Goal: Complete application form

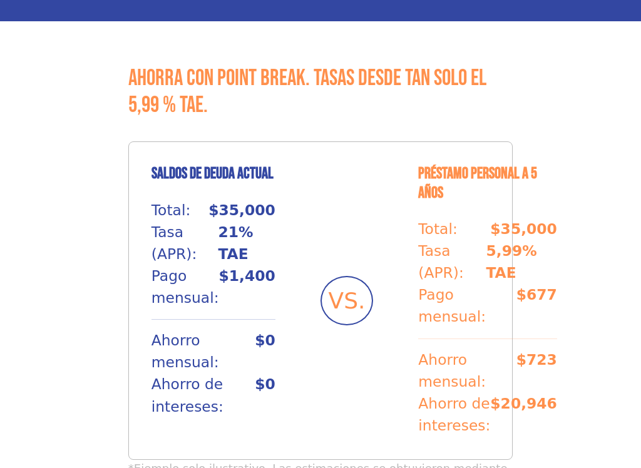
scroll to position [1010, 0]
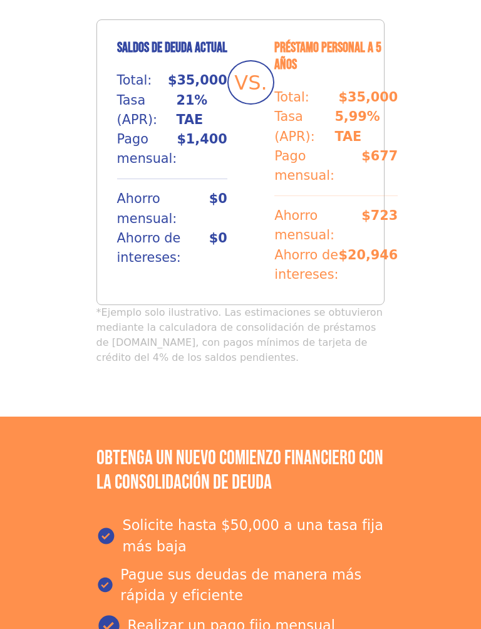
click at [479, 54] on section "Ahorra con Point Break. Tasas desde tan solo el 5,99 % TAE. Saldos de deuda act…" at bounding box center [240, 165] width 481 height 504
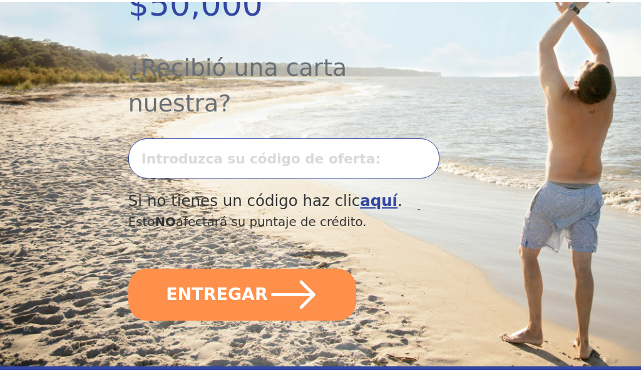
scroll to position [401, 0]
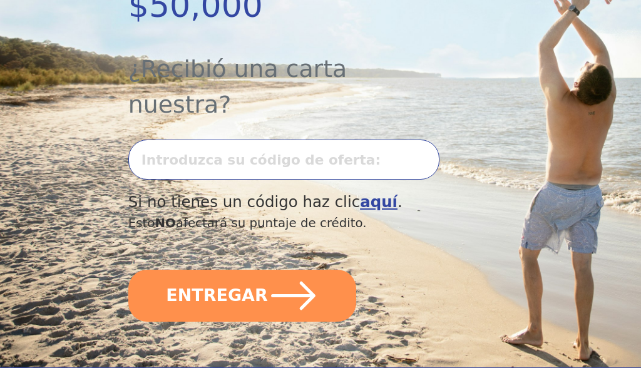
click at [331, 140] on input "text" at bounding box center [283, 160] width 311 height 41
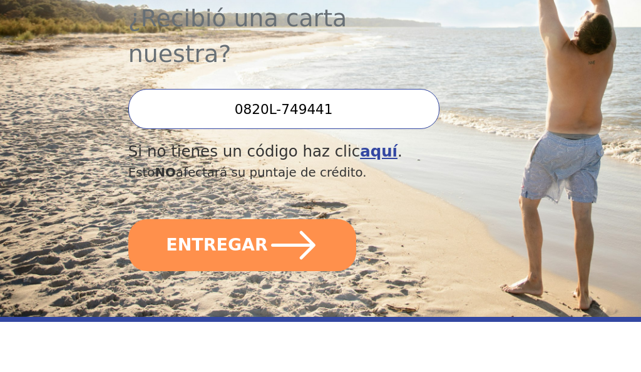
type input "0820L-749441"
click at [474, 56] on div "Estimado cliente valioso Usted ha sido preseleccionado para solicitar hasta $50…" at bounding box center [320, 50] width 385 height 633
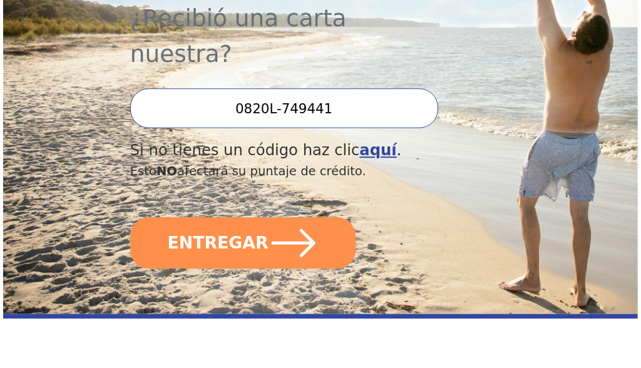
scroll to position [451, 0]
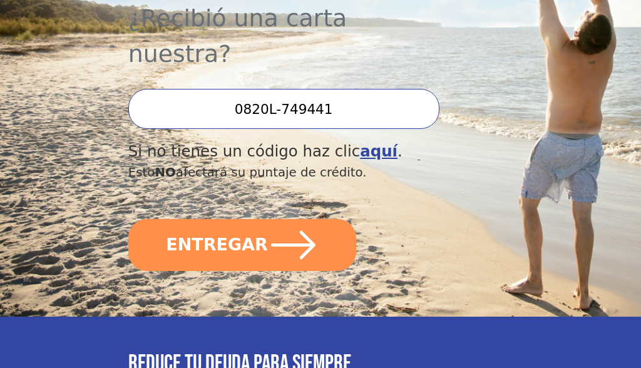
click at [298, 220] on icon "submit" at bounding box center [293, 245] width 51 height 51
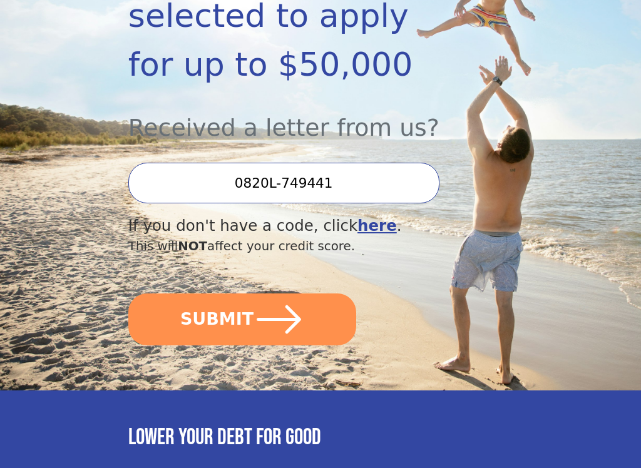
scroll to position [293, 0]
click at [328, 311] on button "SUBMIT" at bounding box center [242, 320] width 229 height 52
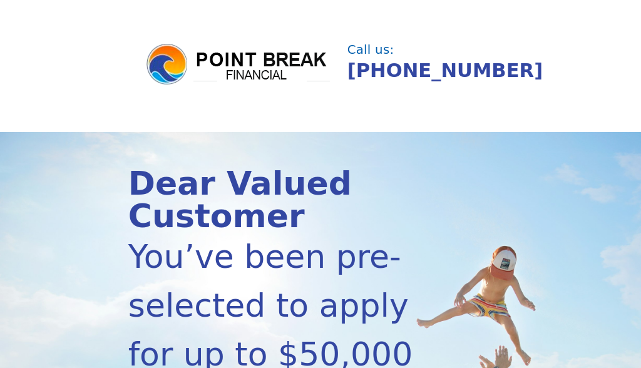
scroll to position [0, 0]
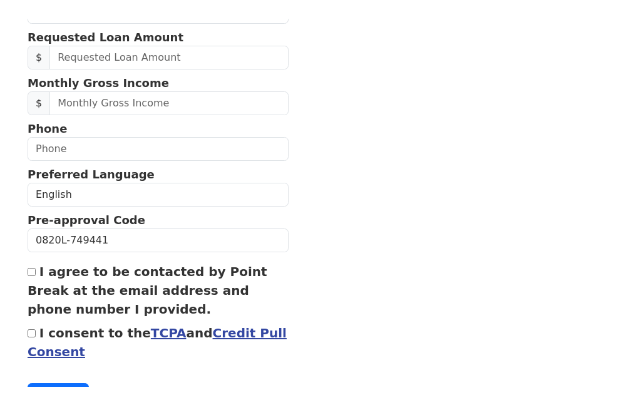
scroll to position [501, 0]
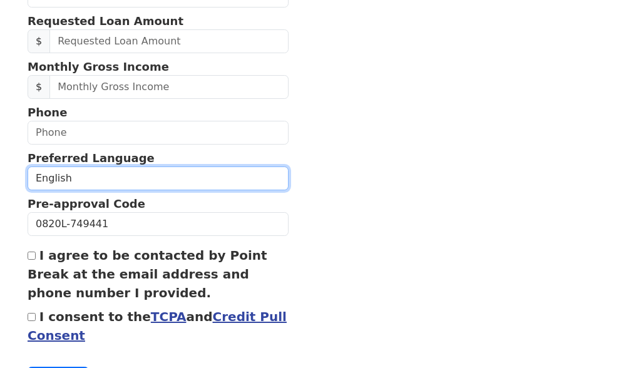
click at [98, 178] on select "English Spanish" at bounding box center [158, 179] width 261 height 24
select select "Spanish"
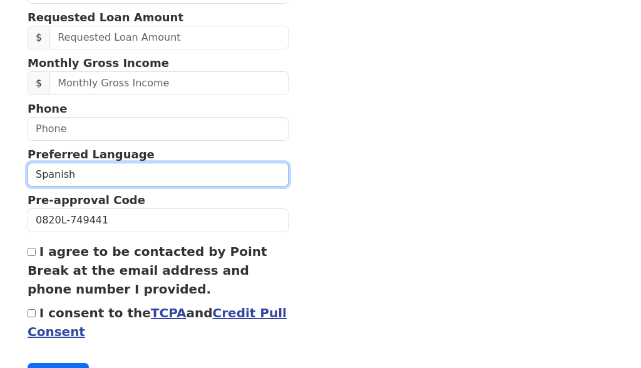
scroll to position [557, 0]
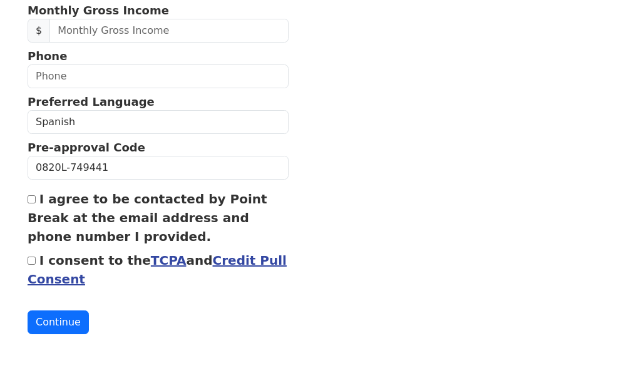
click at [59, 322] on button "Continue" at bounding box center [58, 323] width 61 height 24
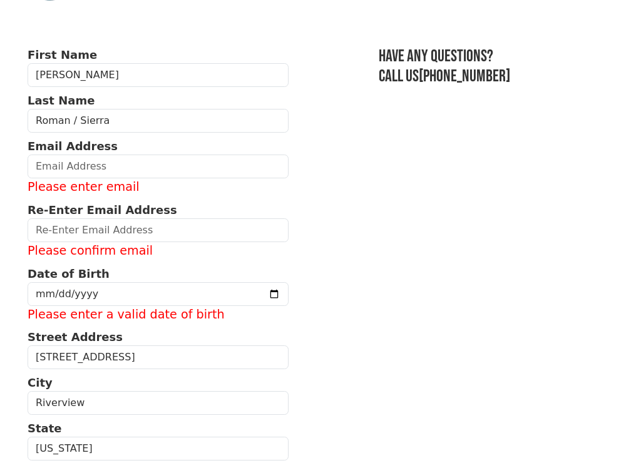
scroll to position [61, 0]
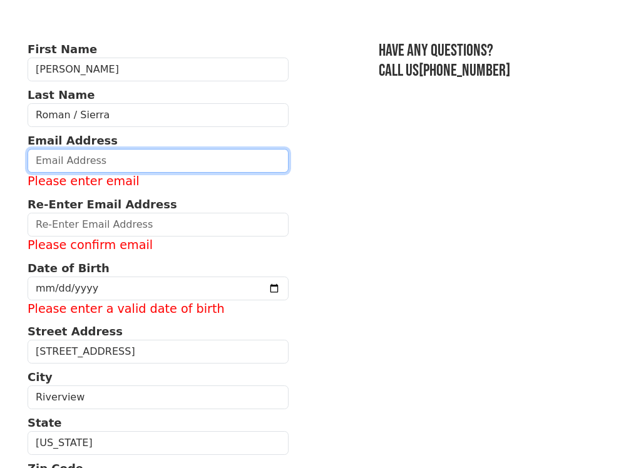
click at [78, 159] on input "email" at bounding box center [158, 161] width 261 height 24
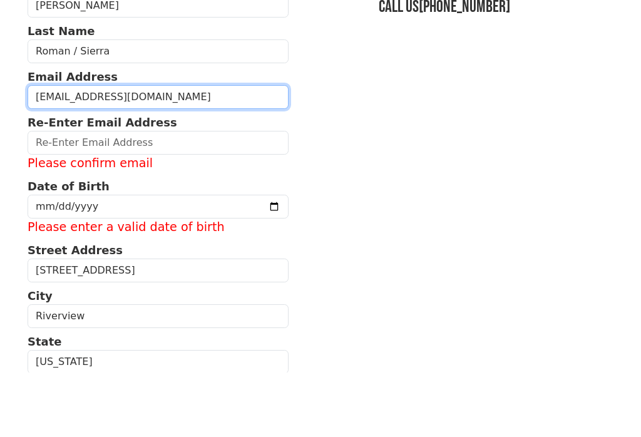
type input "[EMAIL_ADDRESS][DOMAIN_NAME]"
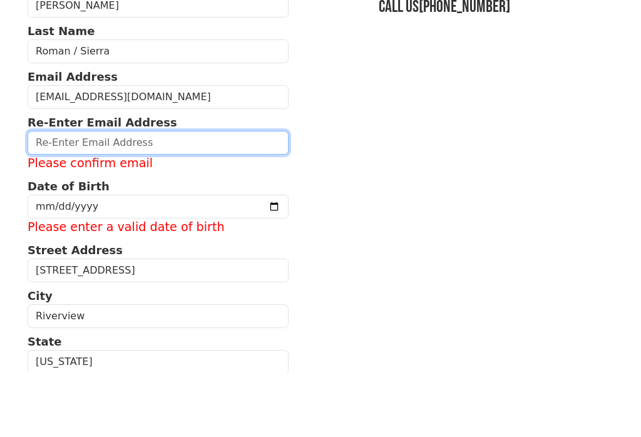
click at [133, 195] on input "email" at bounding box center [158, 207] width 261 height 24
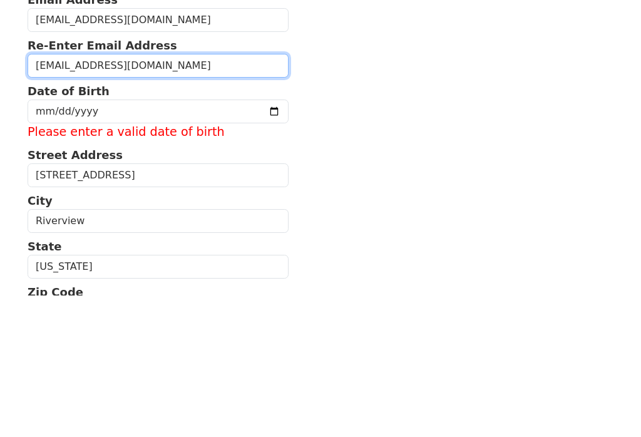
type input "[EMAIL_ADDRESS][DOMAIN_NAME]"
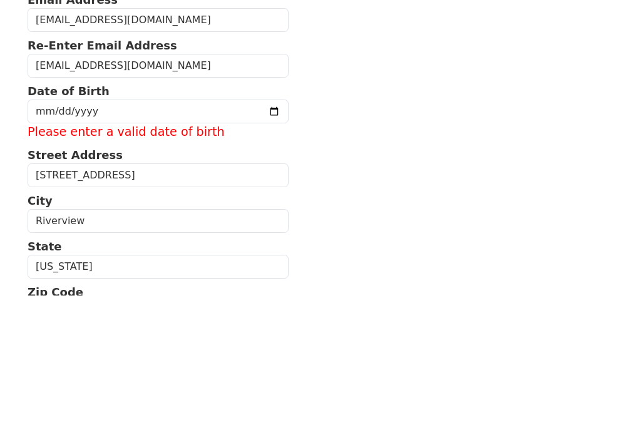
click at [200, 241] on input "date" at bounding box center [158, 253] width 261 height 24
type input "[DATE]"
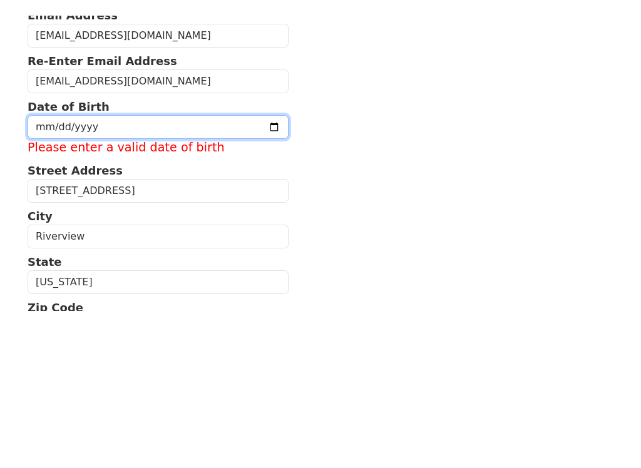
scroll to position [203, 0]
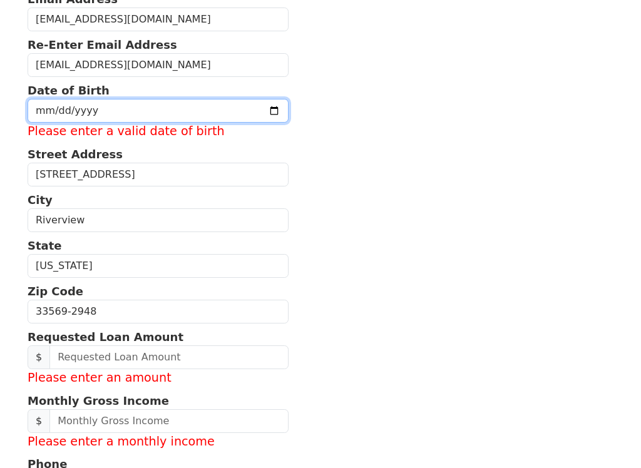
click at [195, 115] on input "[DATE]" at bounding box center [158, 111] width 261 height 24
click at [192, 111] on input "[DATE]" at bounding box center [158, 111] width 261 height 24
click at [88, 110] on input "date" at bounding box center [158, 111] width 261 height 24
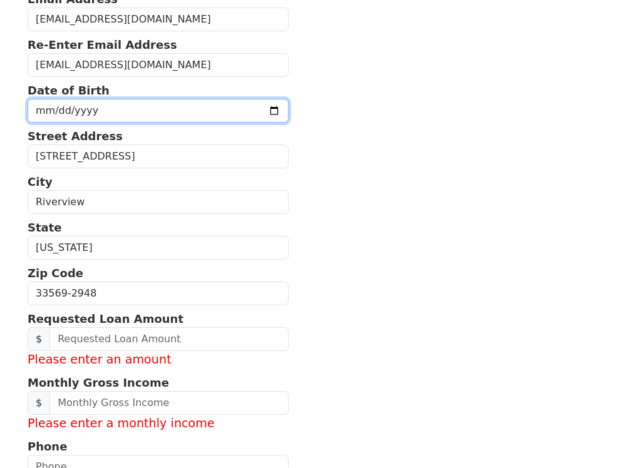
type input "[DATE]"
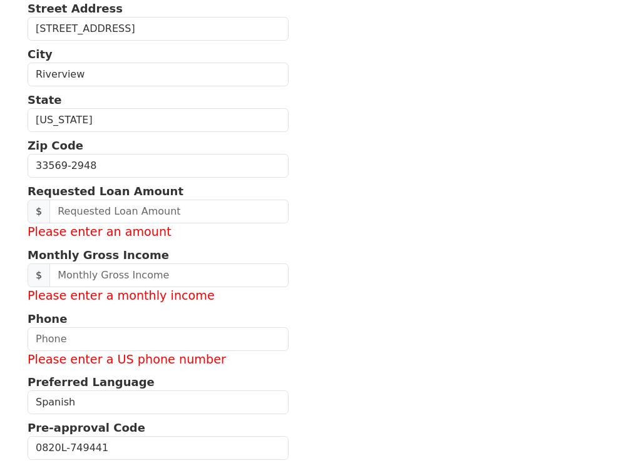
scroll to position [331, 0]
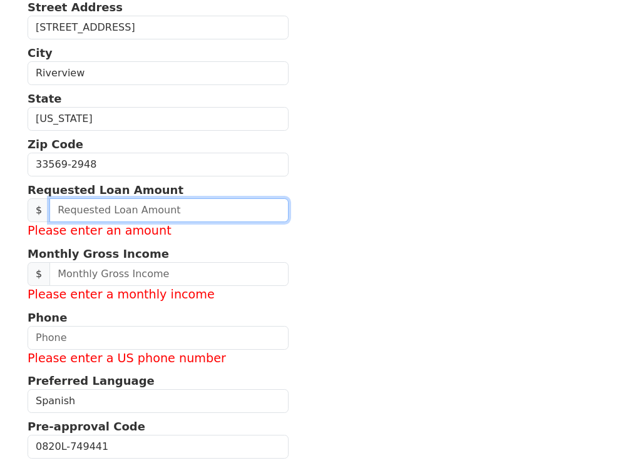
click at [196, 209] on input "text" at bounding box center [168, 211] width 239 height 24
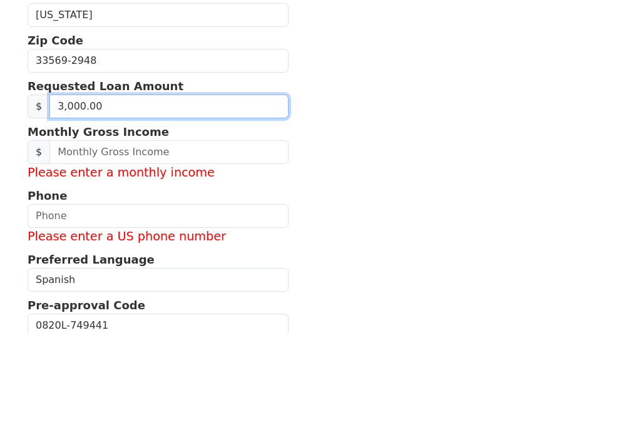
type input "30,000.00"
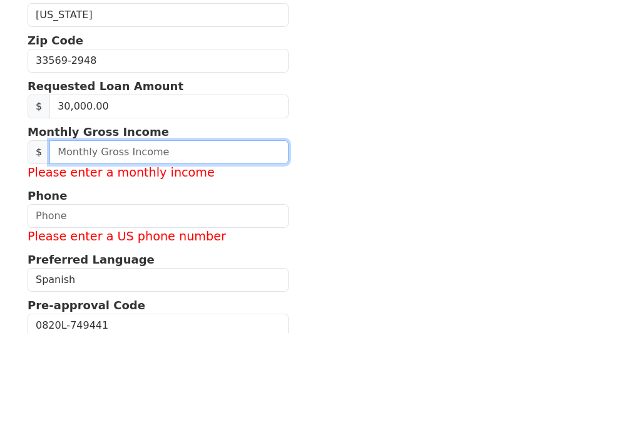
click at [233, 245] on input "text" at bounding box center [168, 257] width 239 height 24
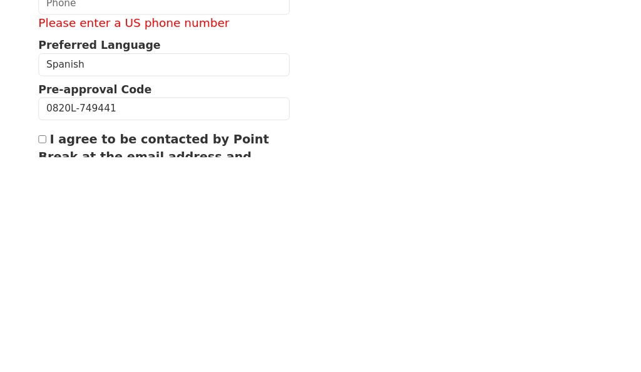
scroll to position [428, 0]
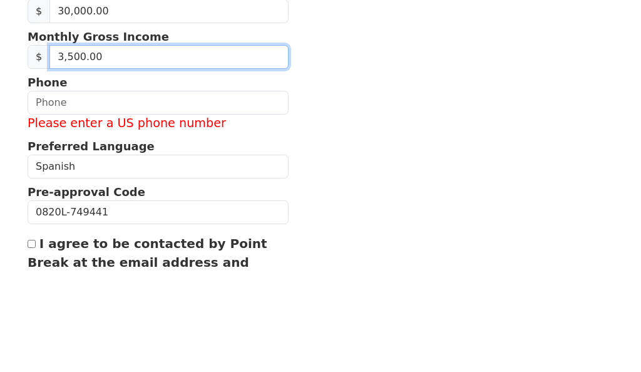
type input "35,000.00"
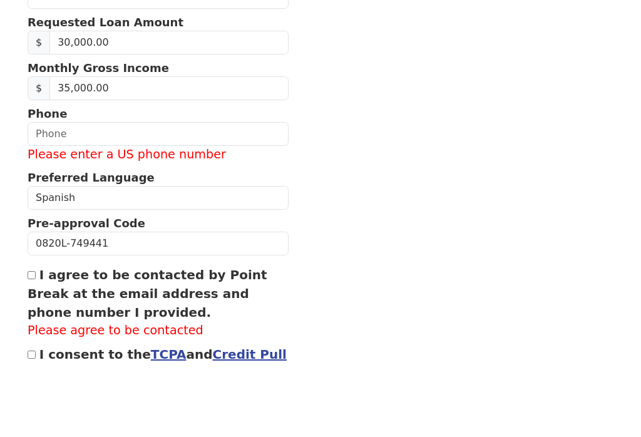
click at [88, 194] on input "text" at bounding box center [158, 206] width 261 height 24
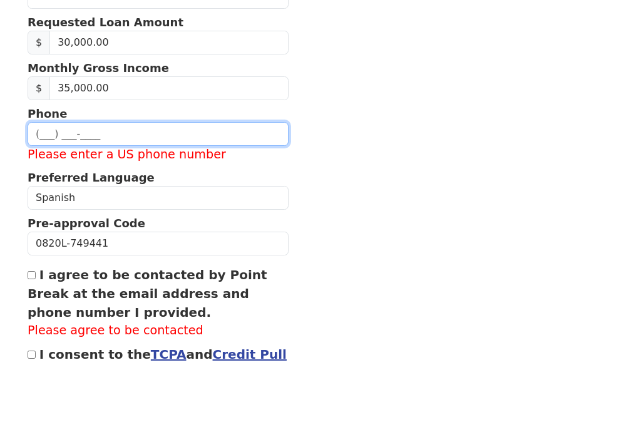
type input "(1__) ___-____"
type input "[PHONE_NUMBER]"
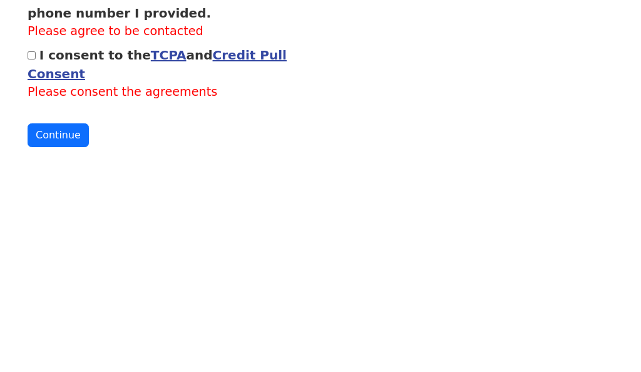
scroll to position [589, 0]
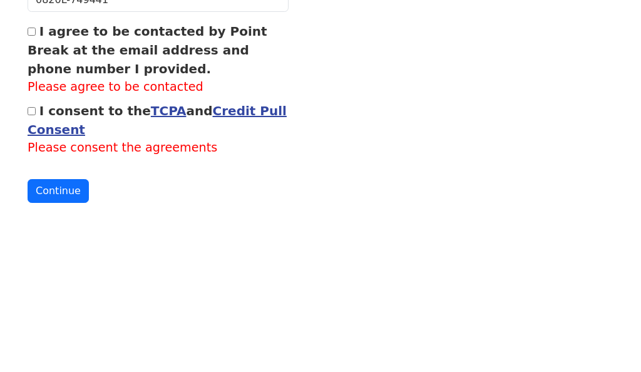
click at [33, 164] on input "I agree to be contacted by Point Break at the email address and phone number I …" at bounding box center [32, 168] width 8 height 8
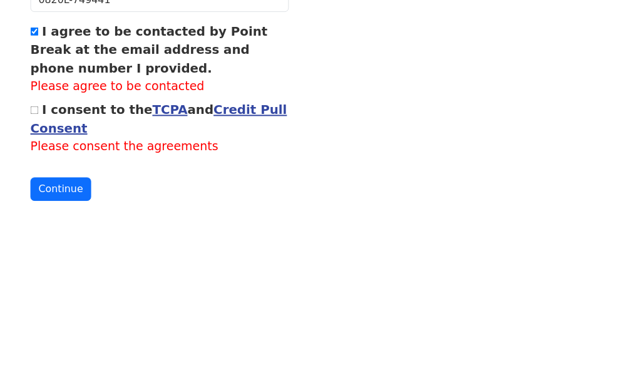
scroll to position [575, 0]
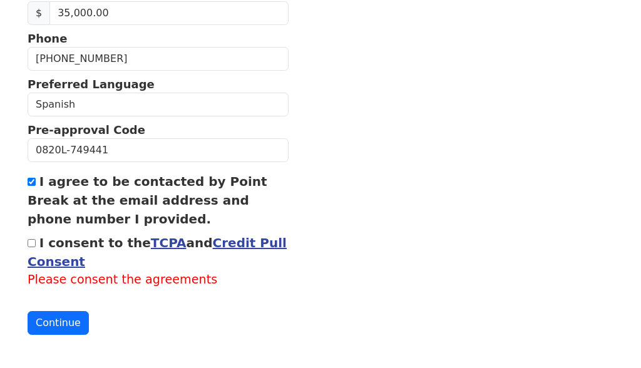
click at [243, 245] on link "Credit Pull Consent" at bounding box center [157, 252] width 259 height 34
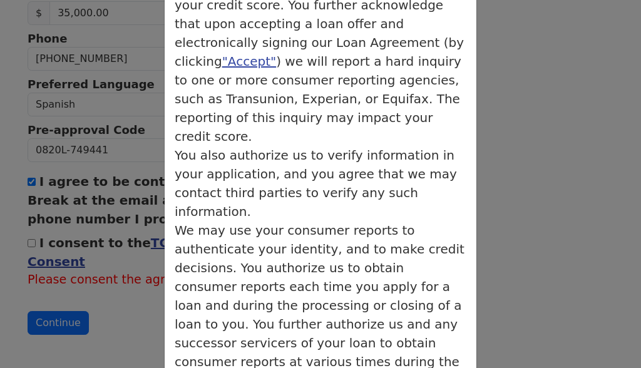
scroll to position [293, 0]
click at [524, 96] on div "× Credit Authorization Credit Authorization You acknowledge that by clicking "C…" at bounding box center [320, 184] width 641 height 368
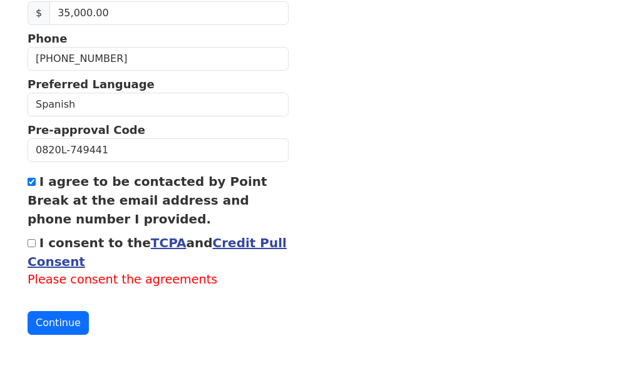
click at [36, 178] on input "I agree to be contacted by Point Break at the email address and phone number I …" at bounding box center [32, 182] width 8 height 8
checkbox input "false"
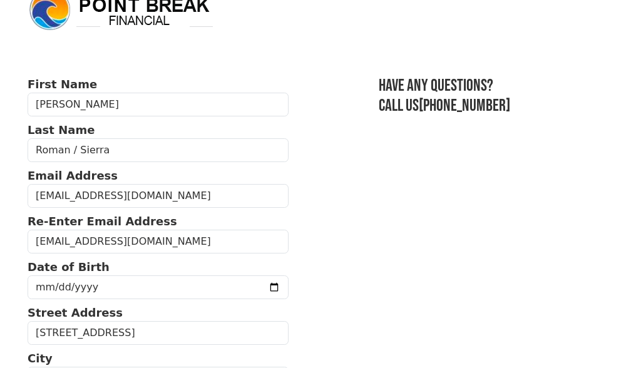
scroll to position [0, 0]
